Goal: Browse casually: Explore the website without a specific task or goal

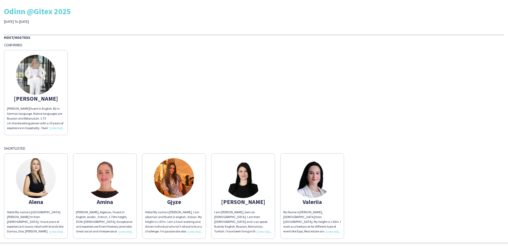
scroll to position [36, 0]
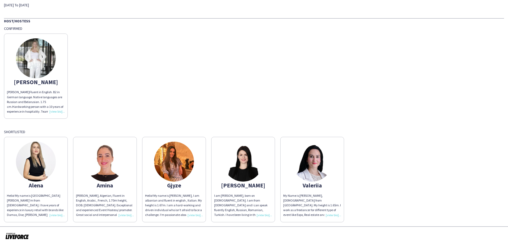
click at [176, 157] on img at bounding box center [174, 161] width 40 height 40
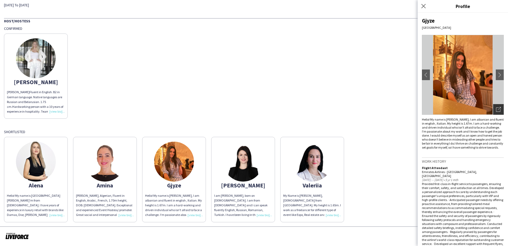
click at [496, 108] on icon "Open photos pop-in" at bounding box center [498, 109] width 5 height 5
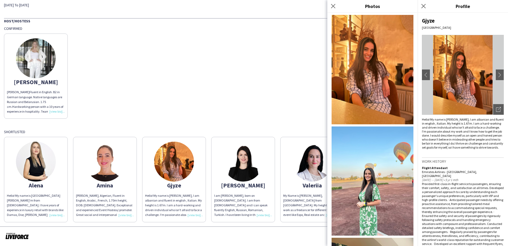
click at [365, 79] on img at bounding box center [373, 69] width 82 height 109
click at [378, 160] on img at bounding box center [373, 180] width 82 height 109
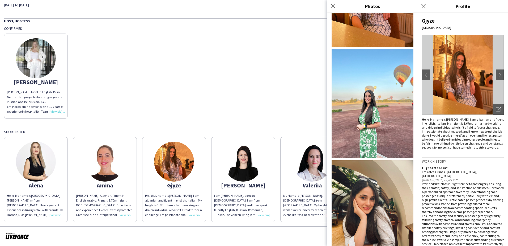
scroll to position [159, 0]
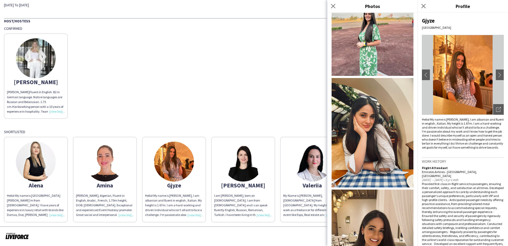
click at [373, 121] on img at bounding box center [373, 132] width 82 height 109
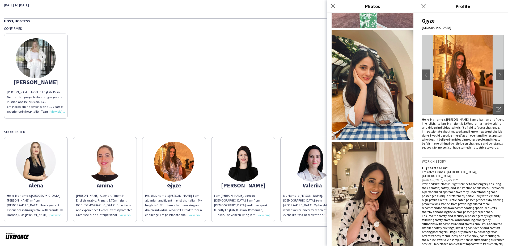
scroll to position [346, 0]
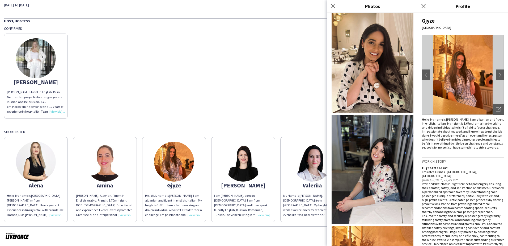
click at [374, 52] on img at bounding box center [373, 57] width 82 height 109
click at [376, 139] on img at bounding box center [373, 169] width 82 height 109
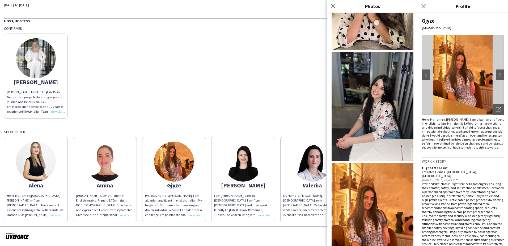
scroll to position [505, 0]
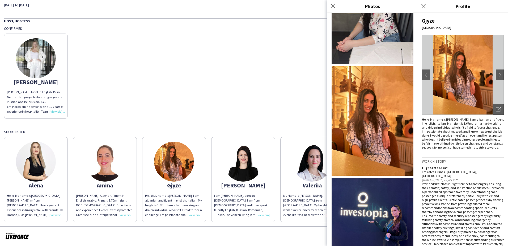
click at [371, 83] on img at bounding box center [373, 120] width 82 height 109
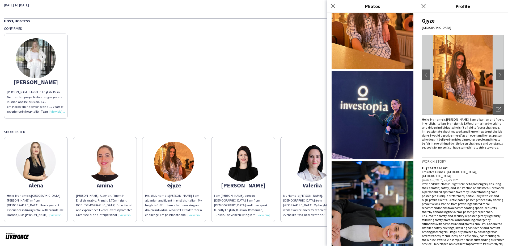
click at [365, 71] on img at bounding box center [373, 114] width 82 height 87
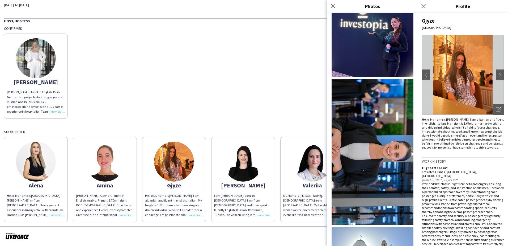
scroll to position [771, 0]
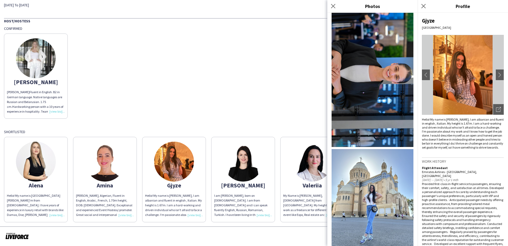
click at [370, 157] on img at bounding box center [373, 203] width 82 height 109
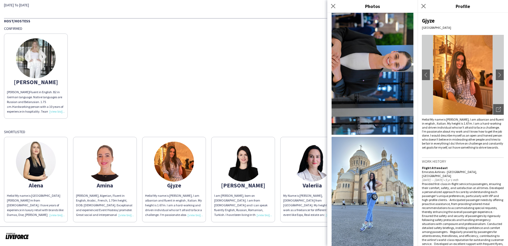
scroll to position [789, 0]
